Goal: Find specific page/section: Find specific page/section

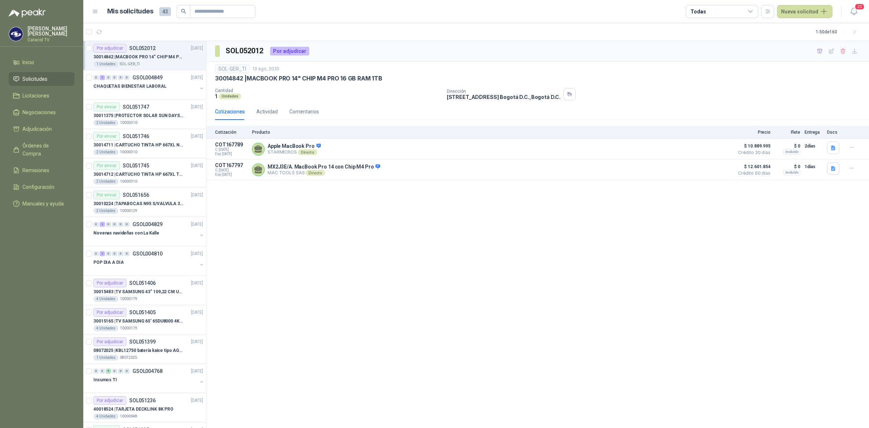
drag, startPoint x: 141, startPoint y: 54, endPoint x: 142, endPoint y: 58, distance: 3.7
click at [142, 58] on p "30014842 | MACBOOK PRO 14" CHIP M4 PRO 16 GB RAM 1TB" at bounding box center [138, 57] width 90 height 7
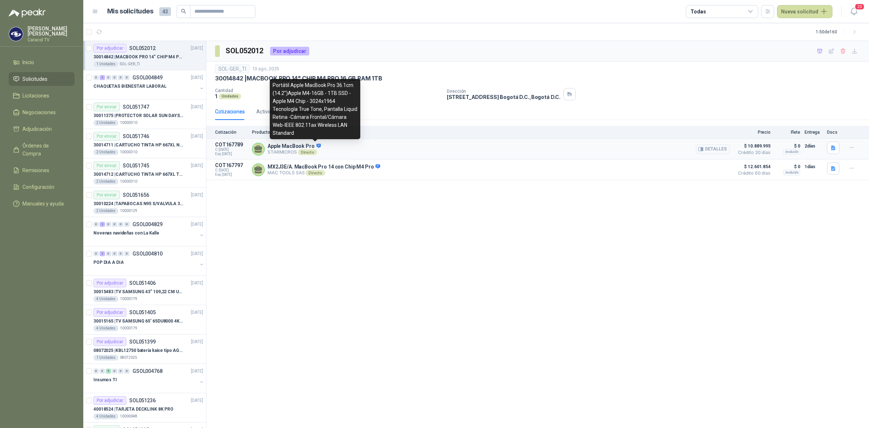
click at [316, 145] on icon at bounding box center [318, 145] width 5 height 4
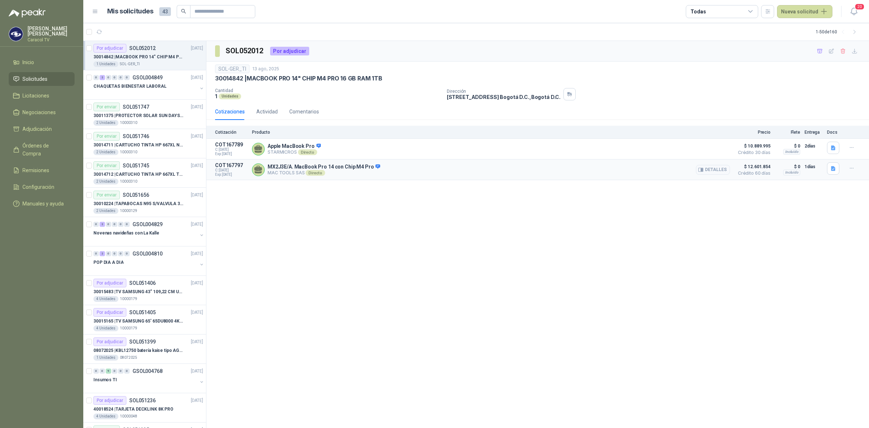
click at [376, 167] on div "MX2J3E/A. MacBook Pro 14 con Chip M4 Pro MAC TOOLS SAS Directo Detalles" at bounding box center [491, 169] width 478 height 14
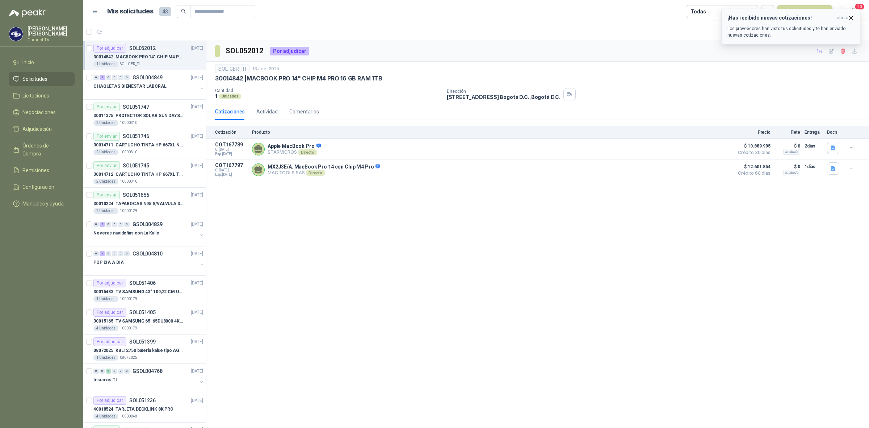
click at [788, 33] on p "Los proveedores han visto tus solicitudes y te han enviado nuevas cotizaciones." at bounding box center [790, 31] width 127 height 13
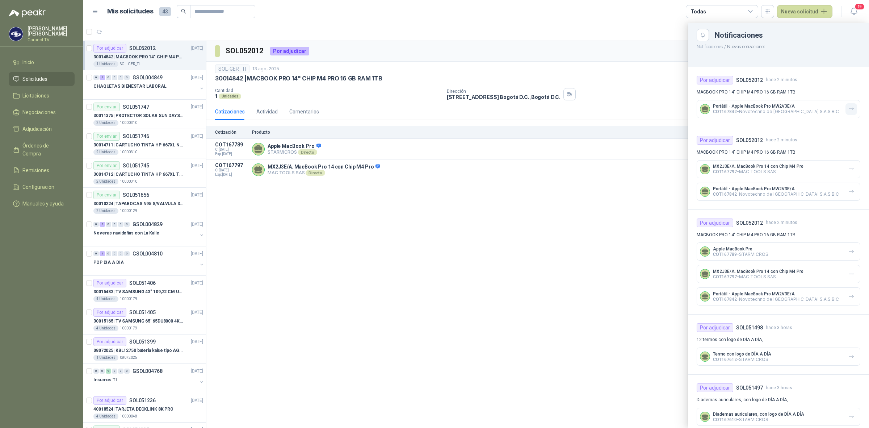
click at [848, 109] on icon "button" at bounding box center [851, 109] width 6 height 6
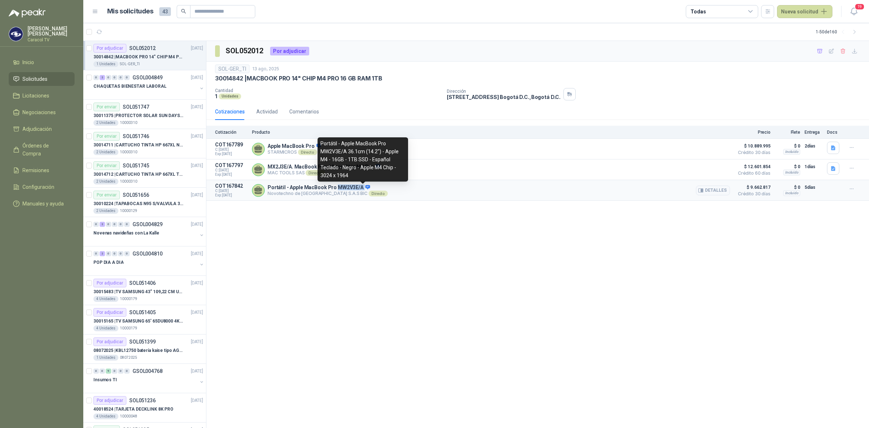
drag, startPoint x: 334, startPoint y: 189, endPoint x: 359, endPoint y: 189, distance: 25.3
click at [359, 189] on p "Portátil - Apple MacBook Pro MW2V3E/A" at bounding box center [328, 187] width 120 height 7
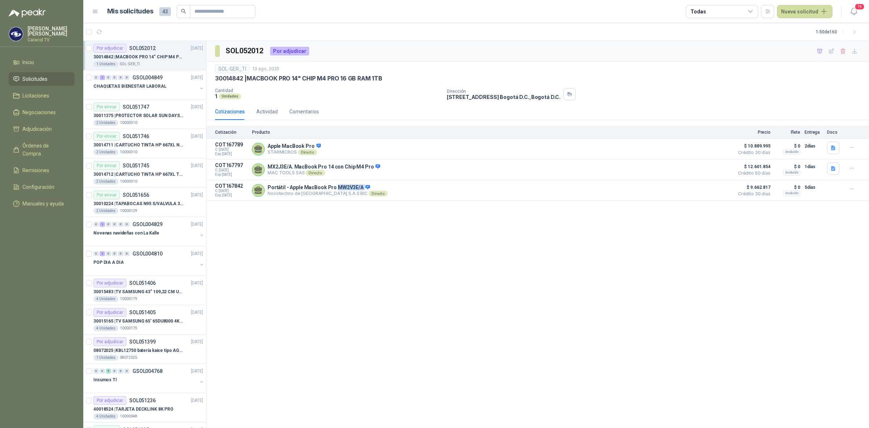
copy p "MW2V3E/A"
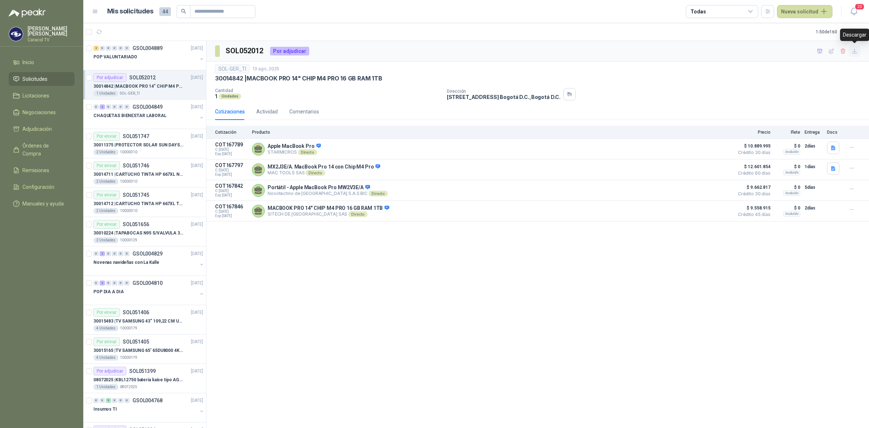
click at [854, 51] on icon "button" at bounding box center [854, 51] width 4 height 4
click at [857, 11] on icon "button" at bounding box center [853, 11] width 9 height 9
